Goal: Transaction & Acquisition: Purchase product/service

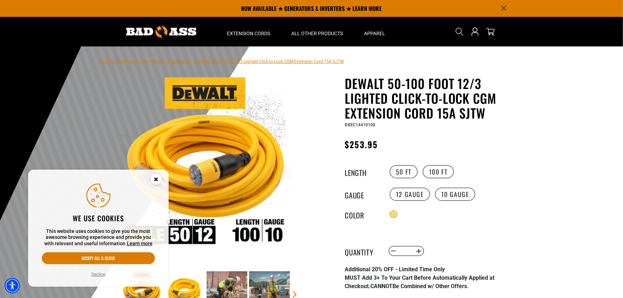
click at [156, 179] on icon "Close this option" at bounding box center [156, 179] width 2 height 2
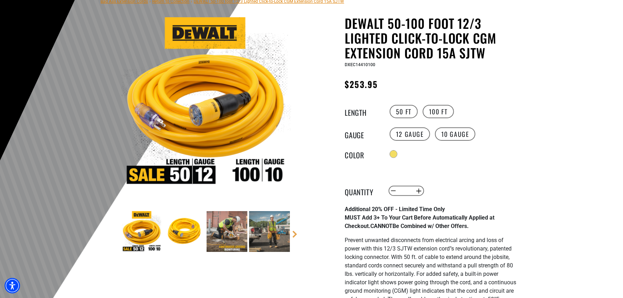
scroll to position [70, 0]
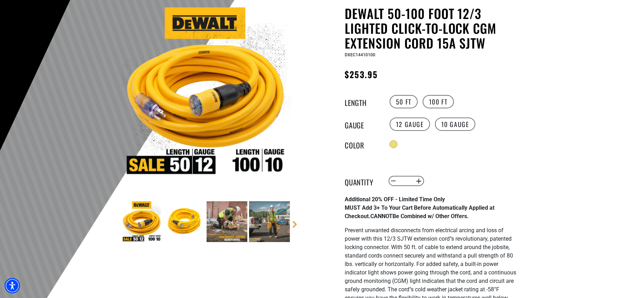
click at [180, 224] on img at bounding box center [184, 221] width 41 height 41
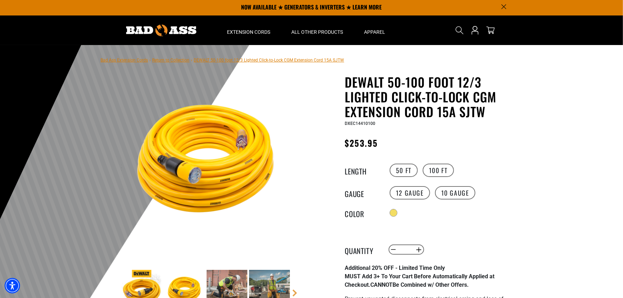
scroll to position [0, 0]
